Goal: Transaction & Acquisition: Subscribe to service/newsletter

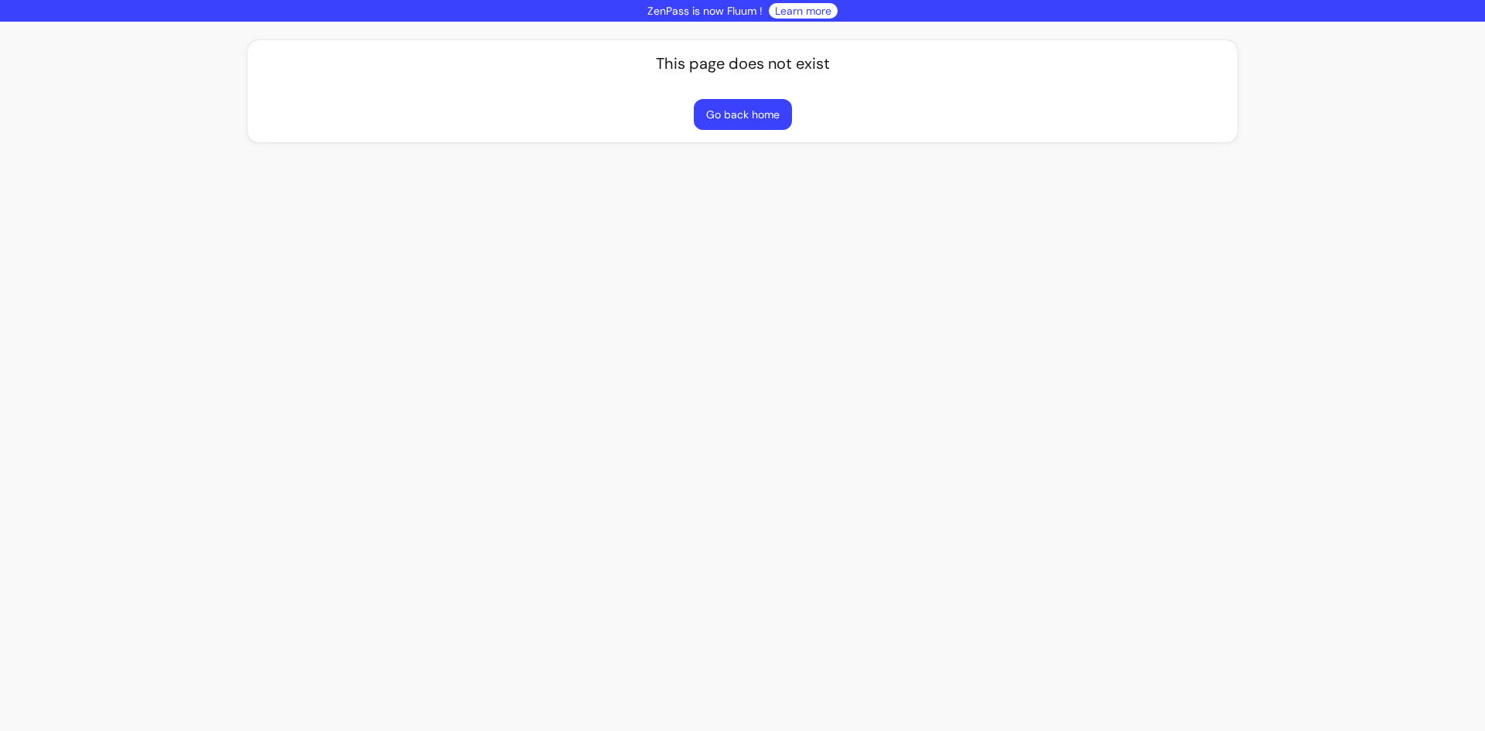
drag, startPoint x: 725, startPoint y: 12, endPoint x: 738, endPoint y: 14, distance: 14.1
click at [728, 12] on p "ZenPass is now Fluum !" at bounding box center [704, 10] width 115 height 15
click at [738, 14] on p "ZenPass is now Fluum !" at bounding box center [704, 10] width 115 height 15
copy p "Fluum"
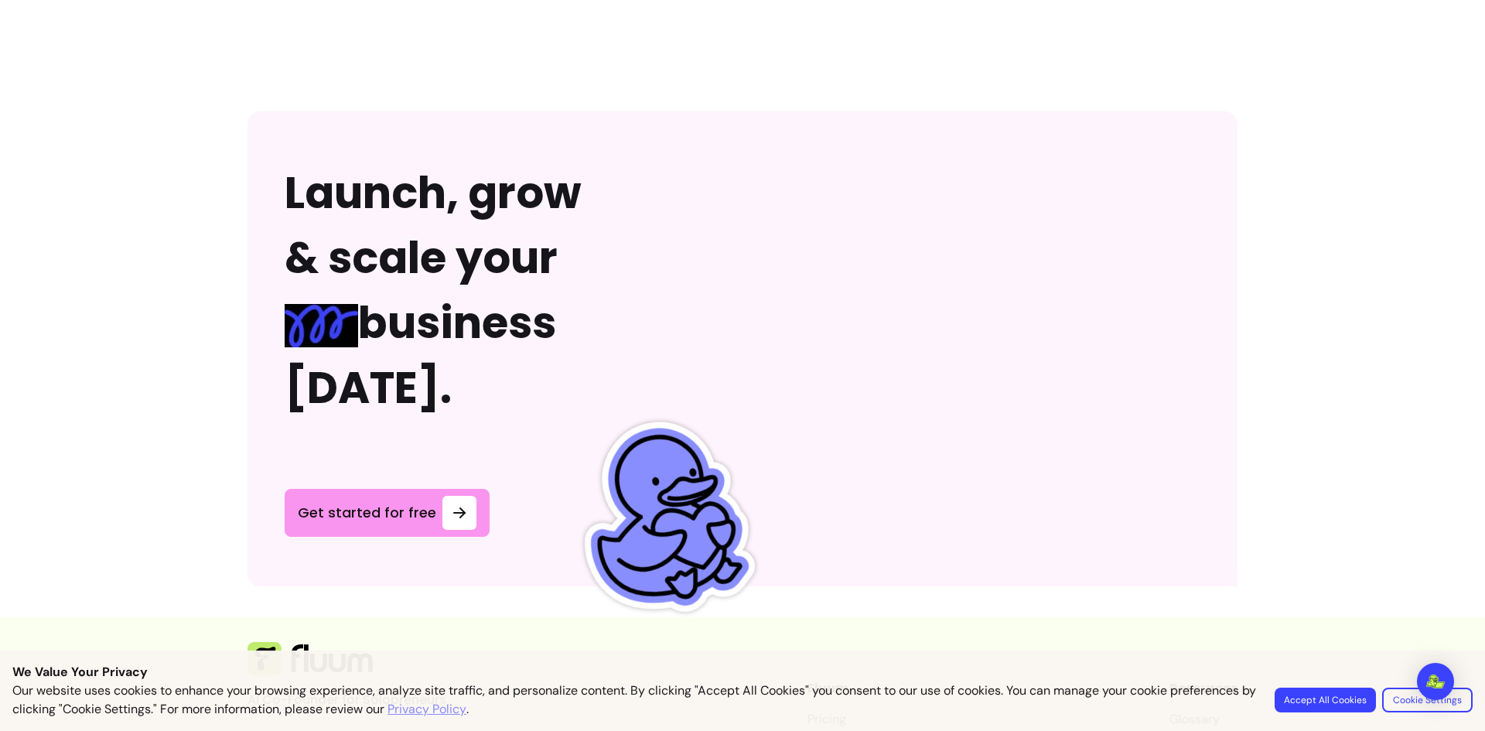
scroll to position [4008, 0]
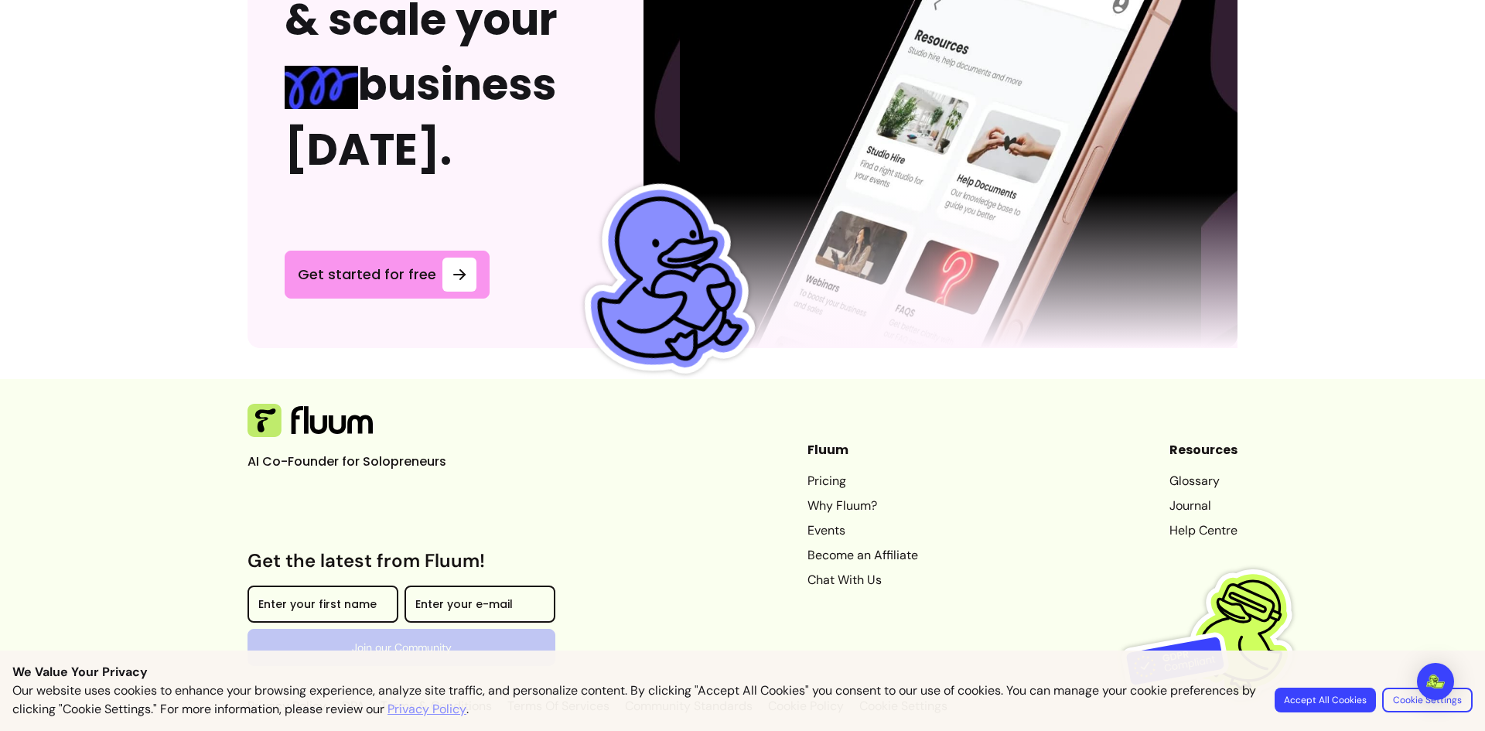
click at [807, 472] on link "Pricing" at bounding box center [862, 481] width 111 height 19
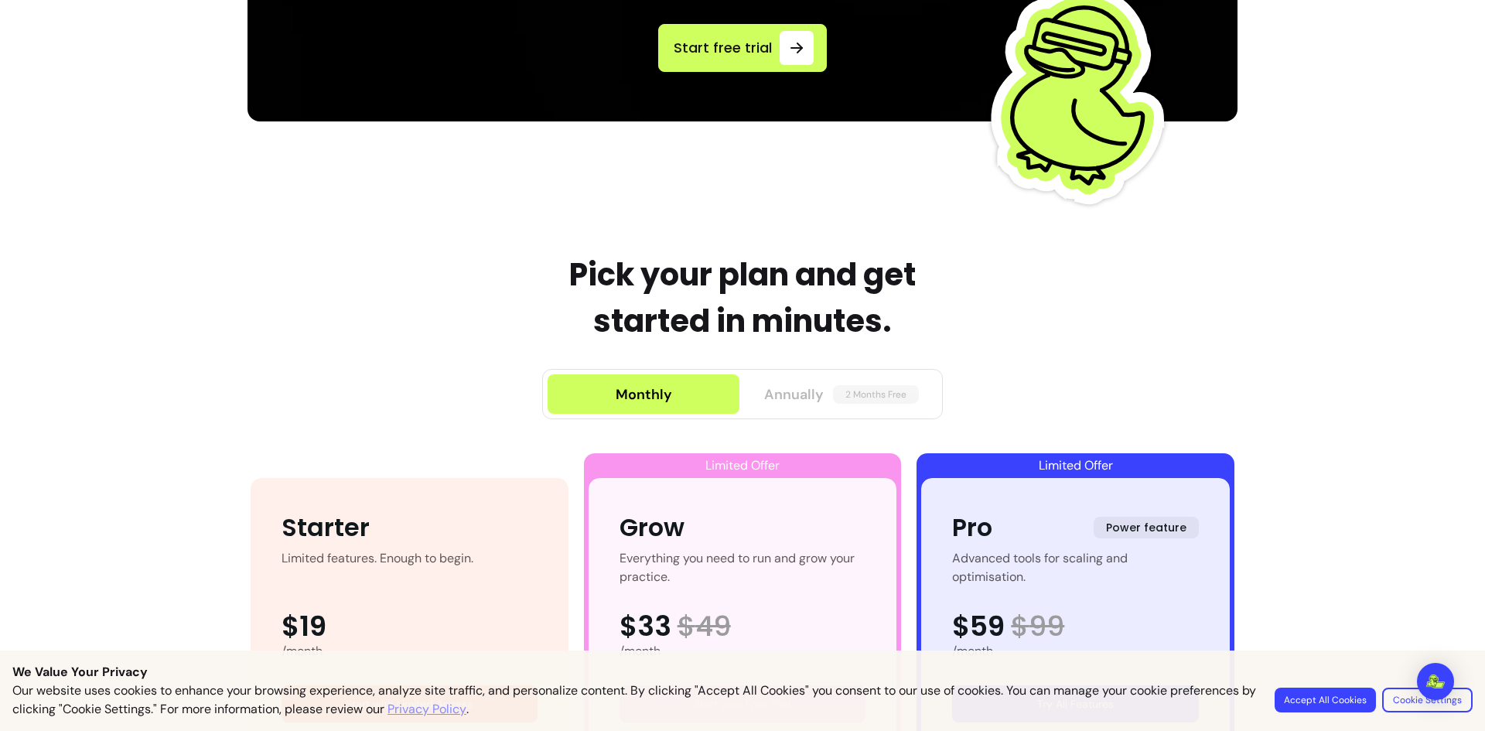
scroll to position [844, 0]
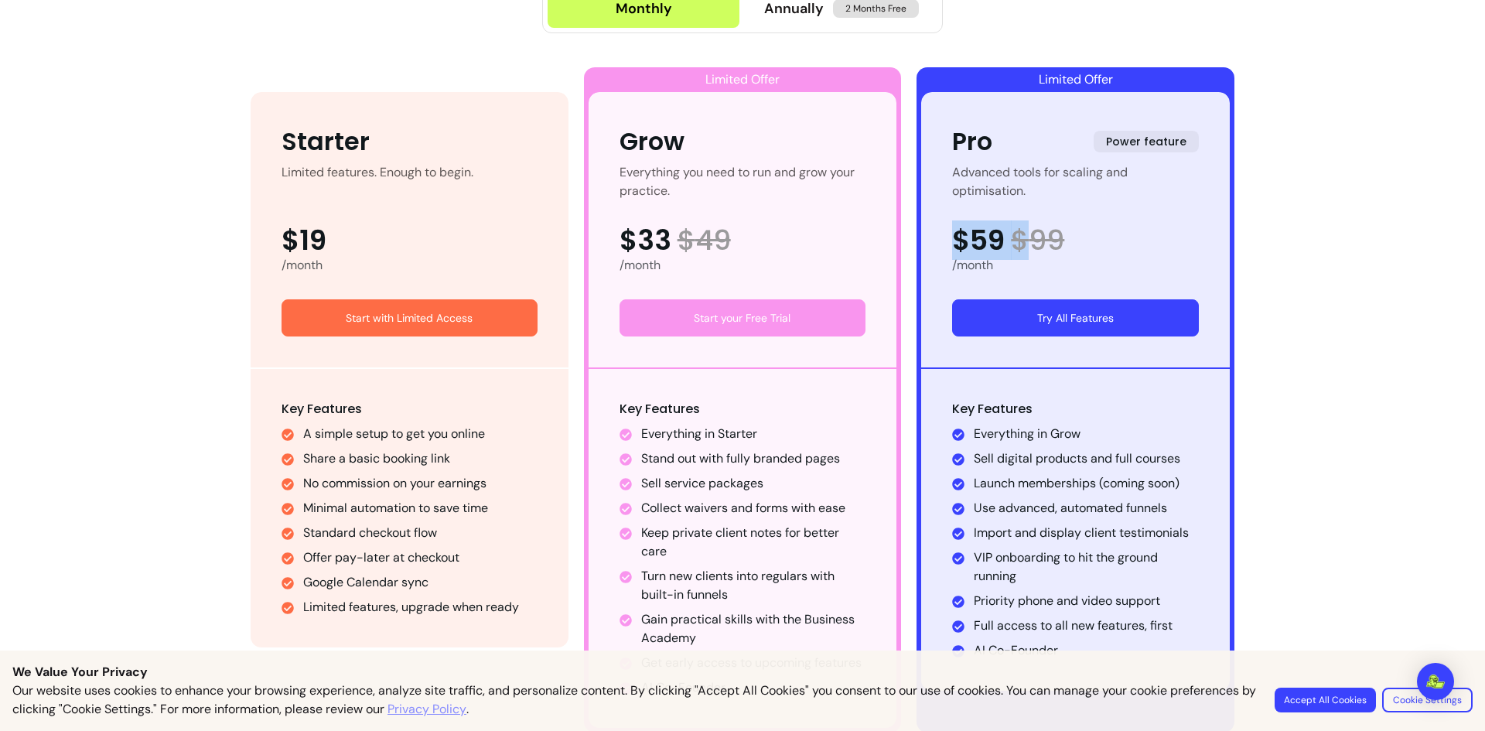
drag, startPoint x: 942, startPoint y: 237, endPoint x: 1016, endPoint y: 242, distance: 74.4
click at [1016, 242] on div "Pro Power feature Advanced tools for scaling and optimisation. $59 $ 99 /month …" at bounding box center [1075, 229] width 309 height 275
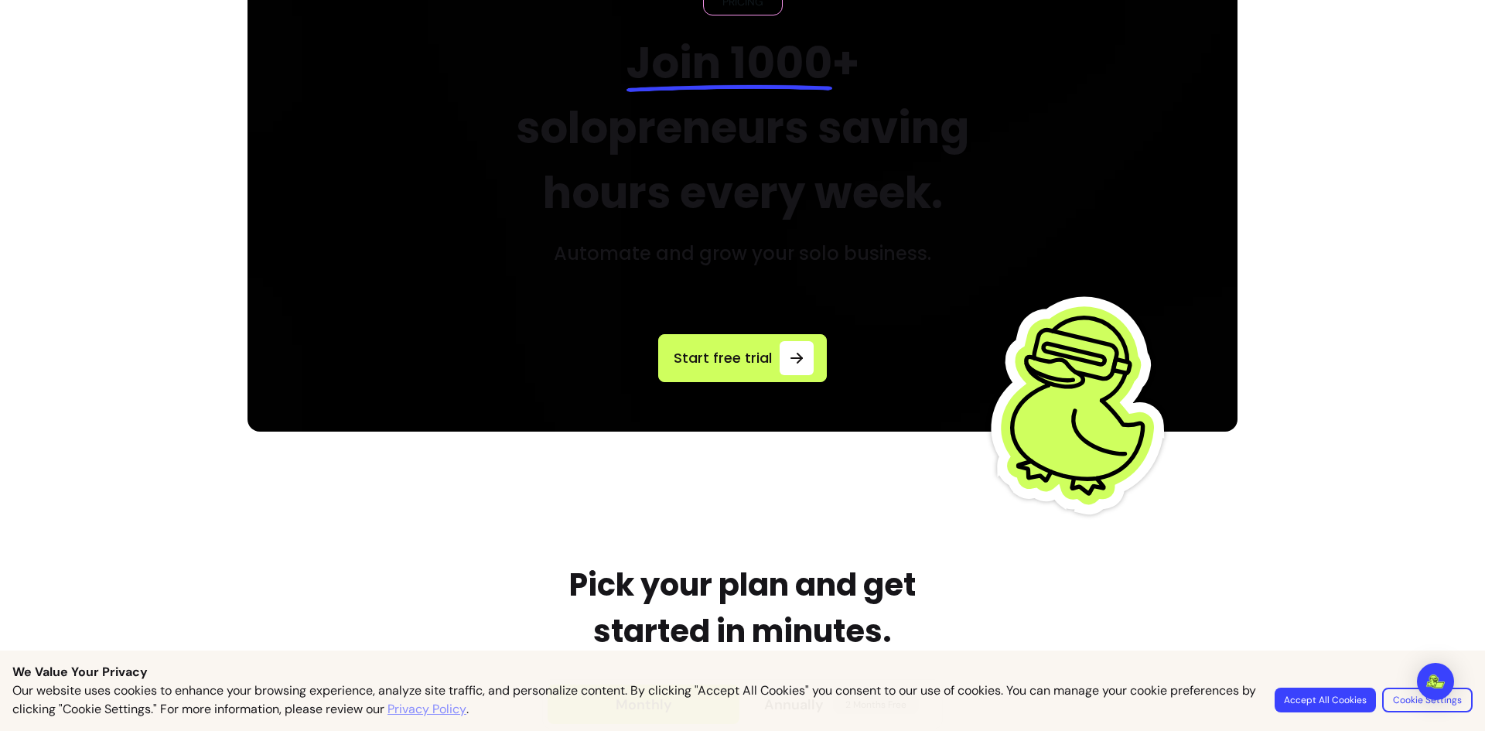
scroll to position [0, 0]
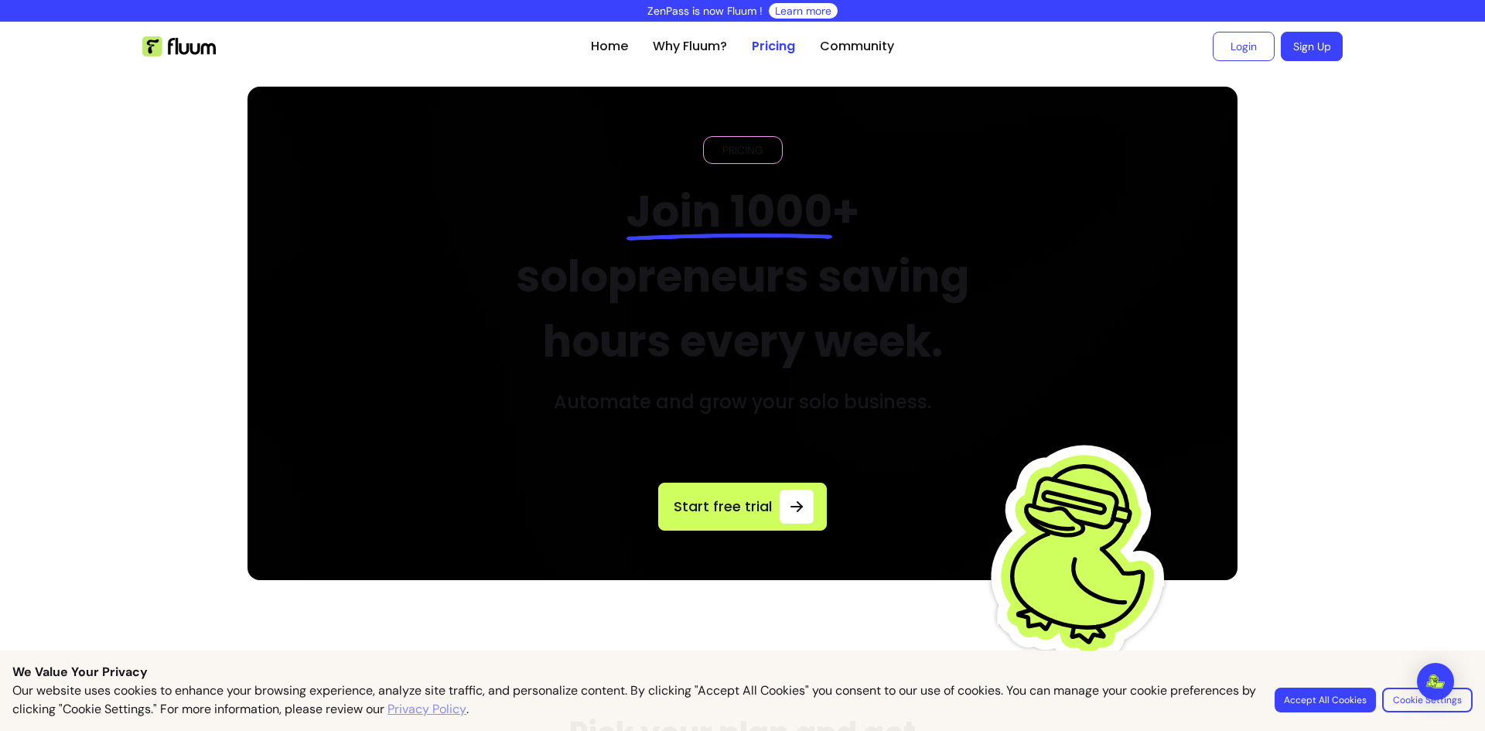
click at [183, 60] on ul at bounding box center [360, 46] width 436 height 49
click at [179, 34] on ul at bounding box center [360, 46] width 436 height 49
click at [188, 46] on img at bounding box center [178, 46] width 73 height 20
